Goal: Check status

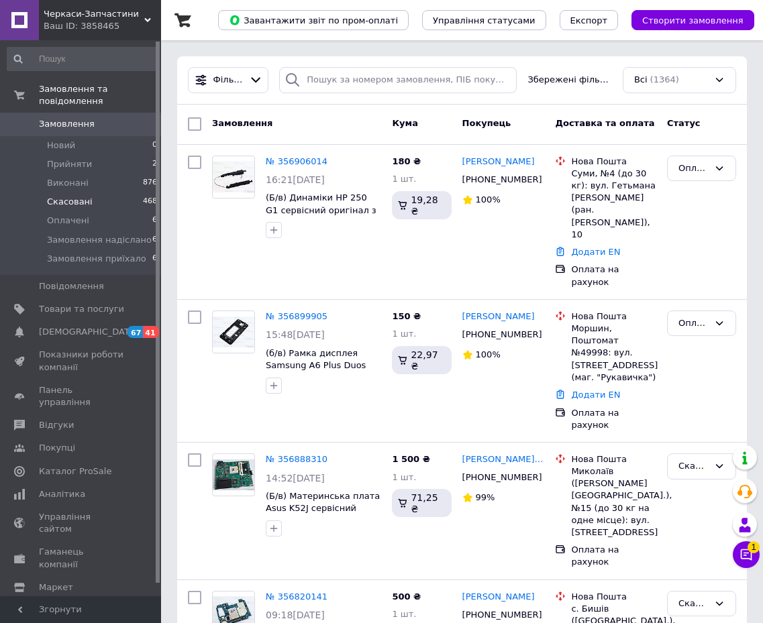
click at [81, 197] on font "Скасовані" at bounding box center [70, 202] width 46 height 10
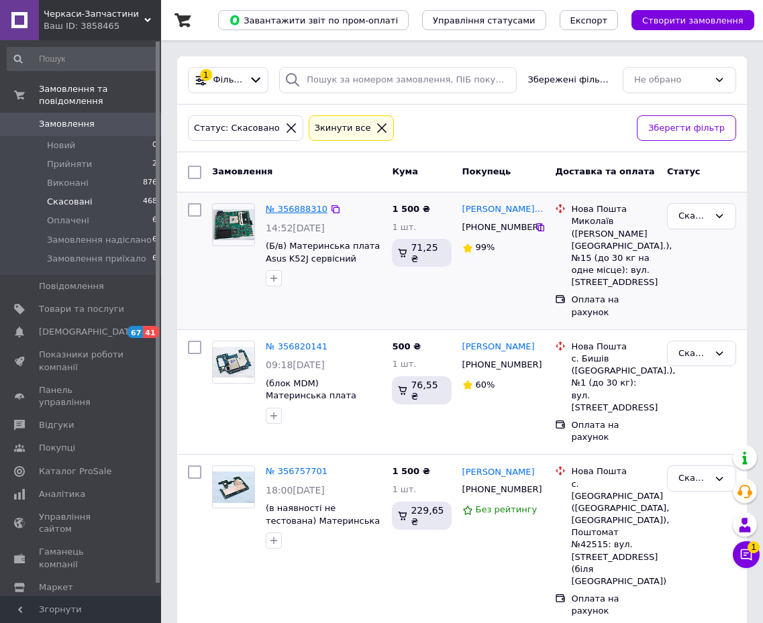
click at [307, 211] on font "№ 356888310" at bounding box center [297, 209] width 62 height 10
